Goal: Unclear

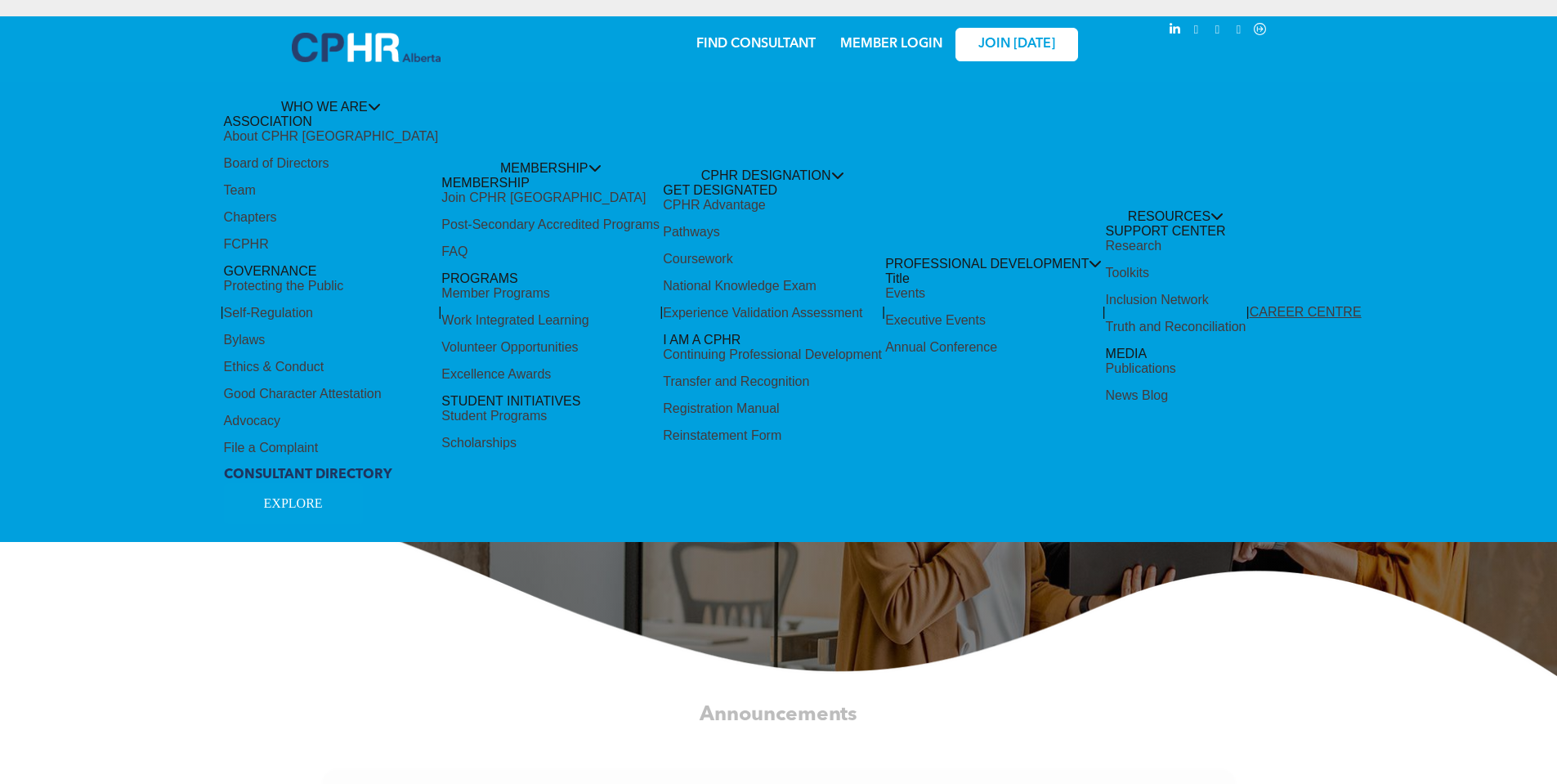
click at [1040, 44] on div "Share by:" at bounding box center [723, 400] width 1448 height 784
click at [1009, 35] on div "Share by:" at bounding box center [724, 33] width 1415 height 18
click at [1001, 42] on div "Share by:" at bounding box center [724, 33] width 1415 height 18
click at [1020, 36] on div "Share by:" at bounding box center [724, 33] width 1415 height 18
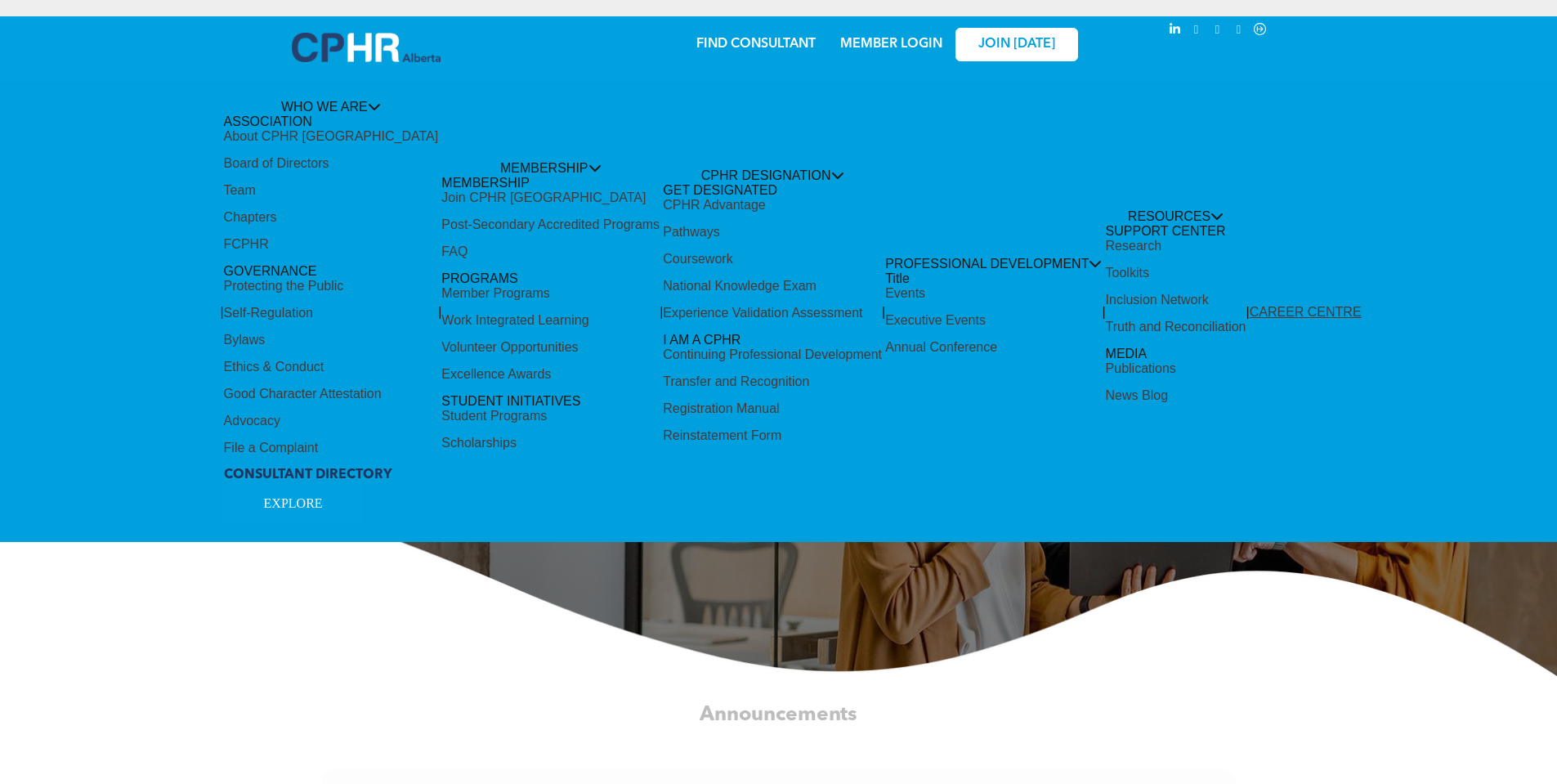
click at [1020, 36] on div "Share by:" at bounding box center [724, 33] width 1415 height 18
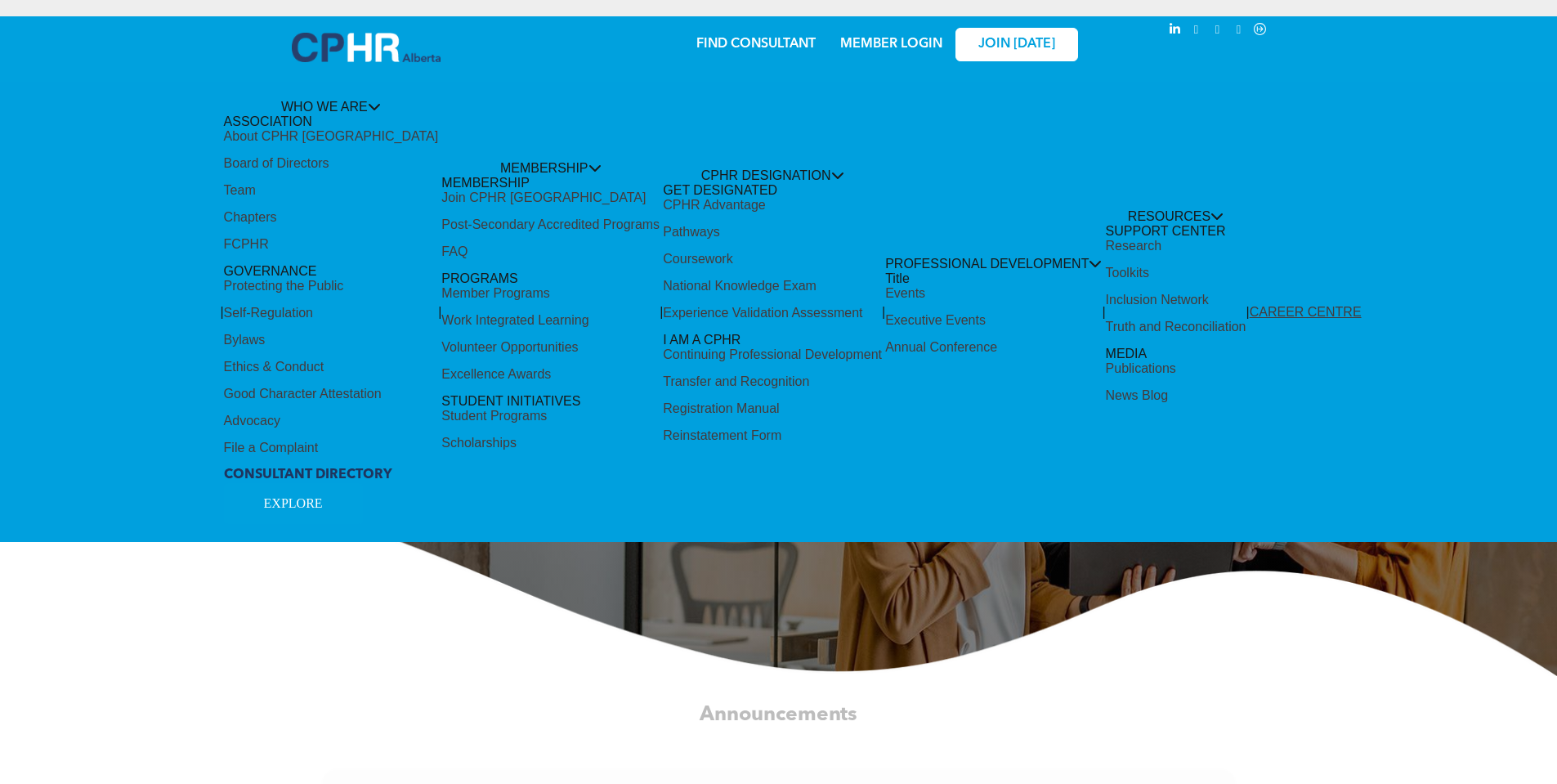
click at [1020, 36] on div "Share by:" at bounding box center [724, 33] width 1415 height 18
click at [988, 38] on div "Share by:" at bounding box center [724, 33] width 1415 height 18
click at [390, 43] on div "Share by:" at bounding box center [723, 400] width 1448 height 784
click at [480, 617] on div "Share by:" at bounding box center [723, 400] width 1448 height 784
